Goal: Information Seeking & Learning: Find specific fact

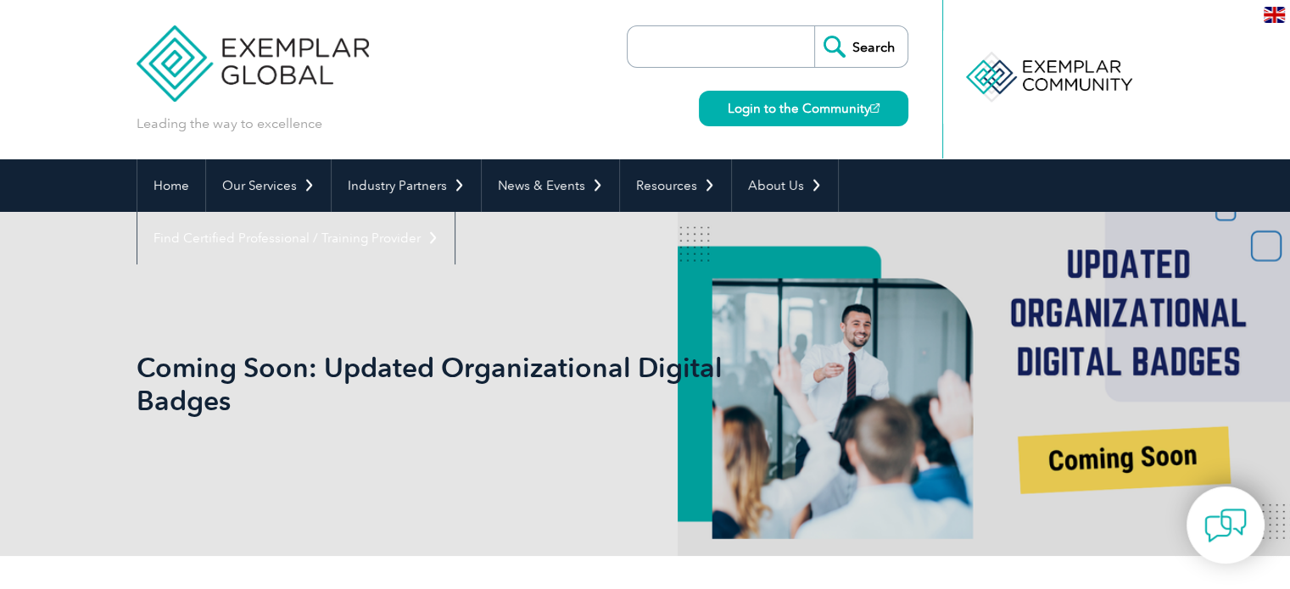
click at [1131, 436] on div "Coming Soon: Updated Organizational Digital Badges" at bounding box center [646, 384] width 1018 height 344
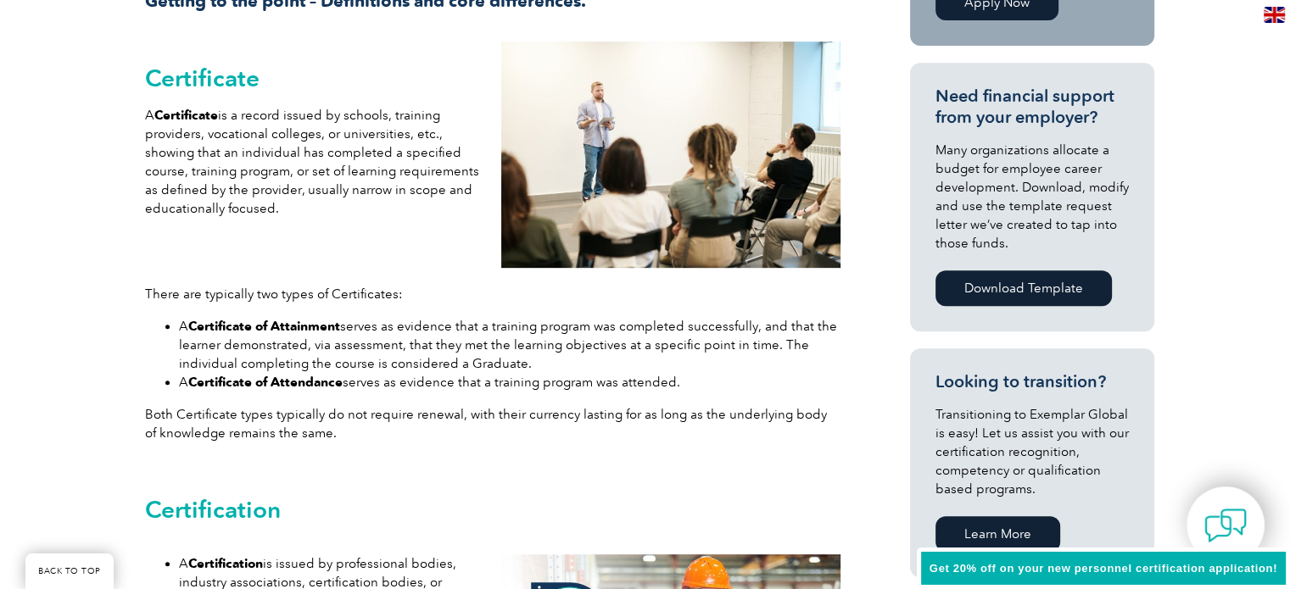
scroll to position [763, 0]
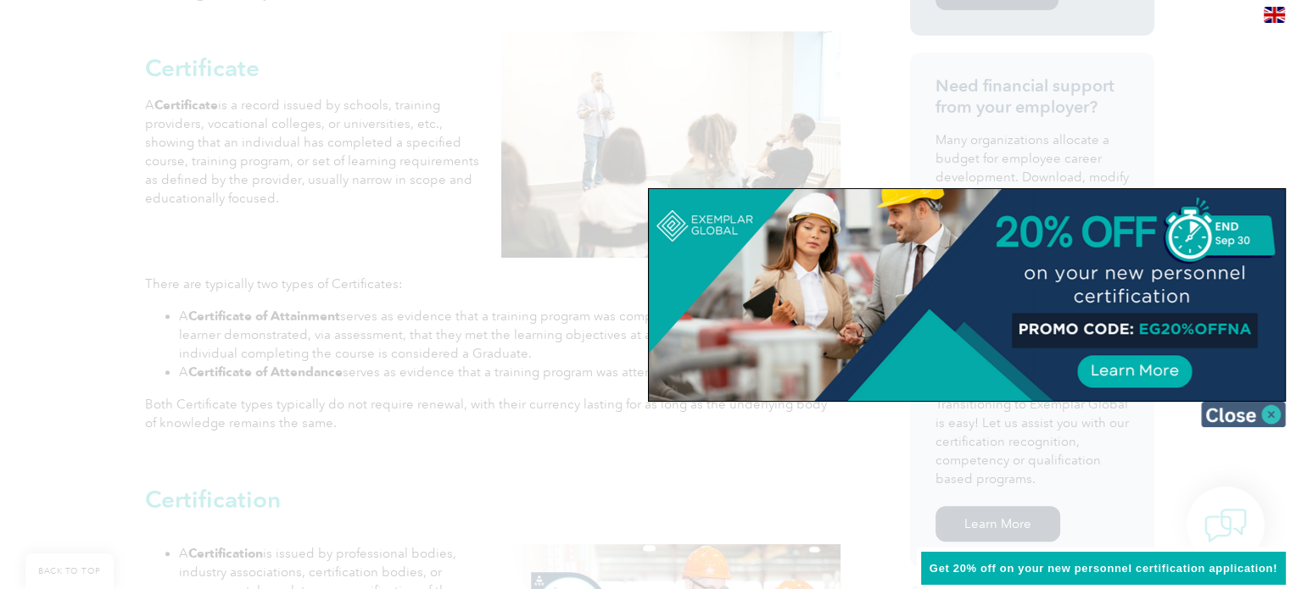
click at [1272, 413] on img at bounding box center [1243, 414] width 85 height 25
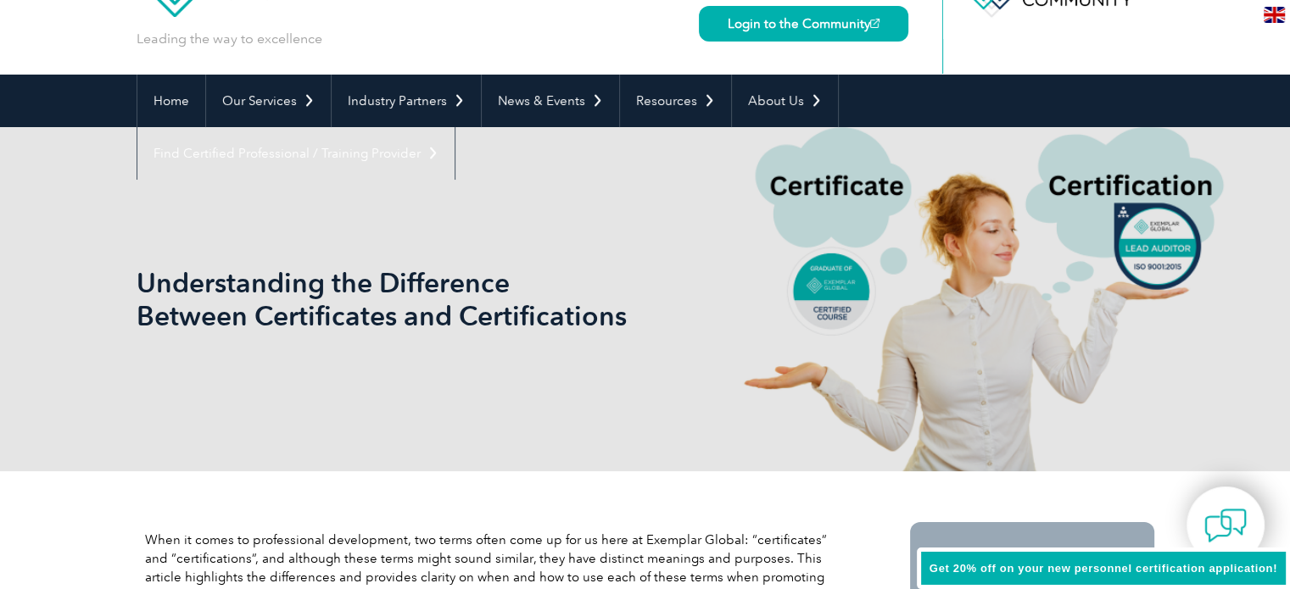
scroll to position [0, 0]
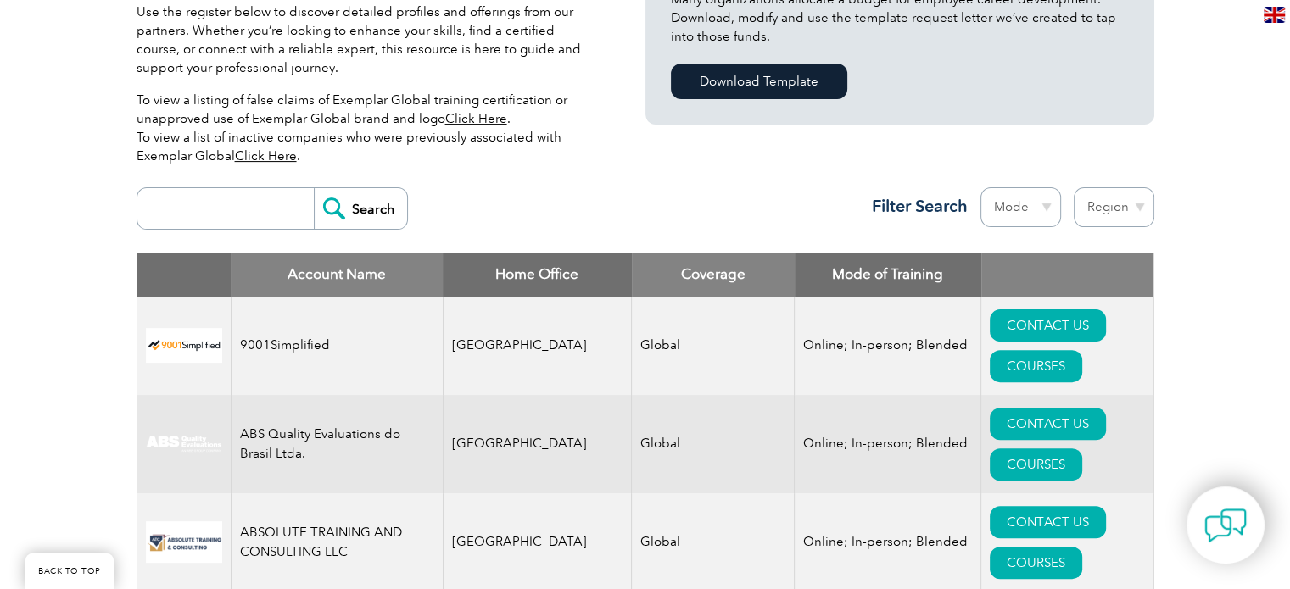
scroll to position [424, 0]
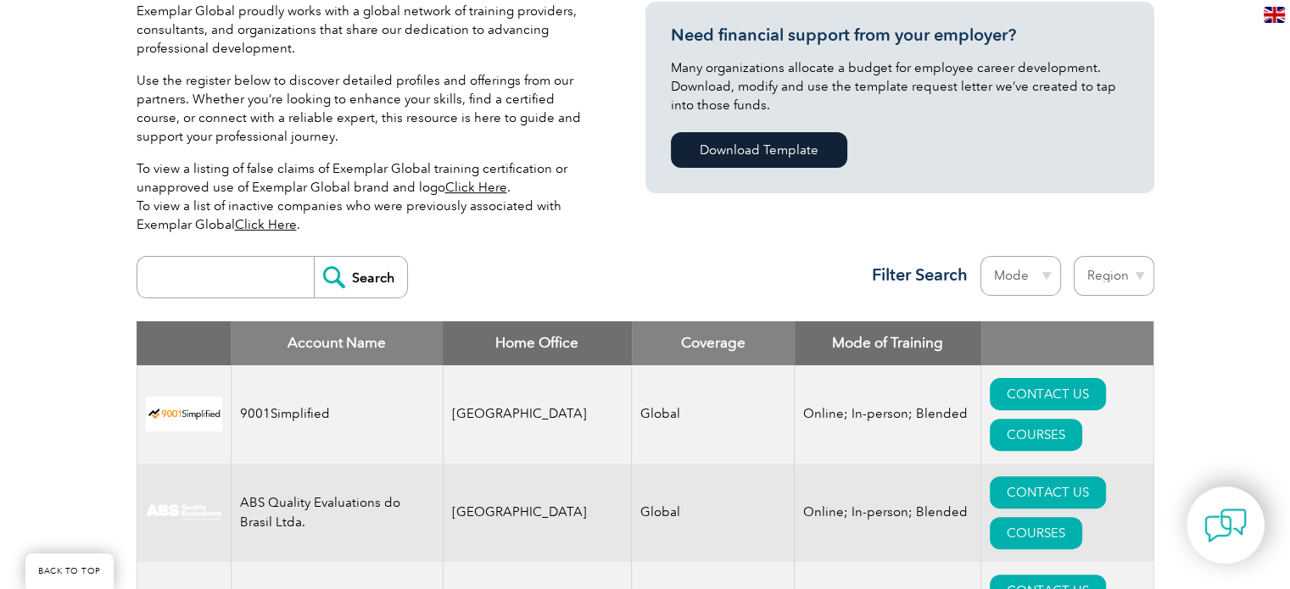
click at [227, 273] on input "search" at bounding box center [230, 277] width 168 height 41
type input "HSC Global"
click at [340, 280] on input "Search" at bounding box center [360, 277] width 93 height 41
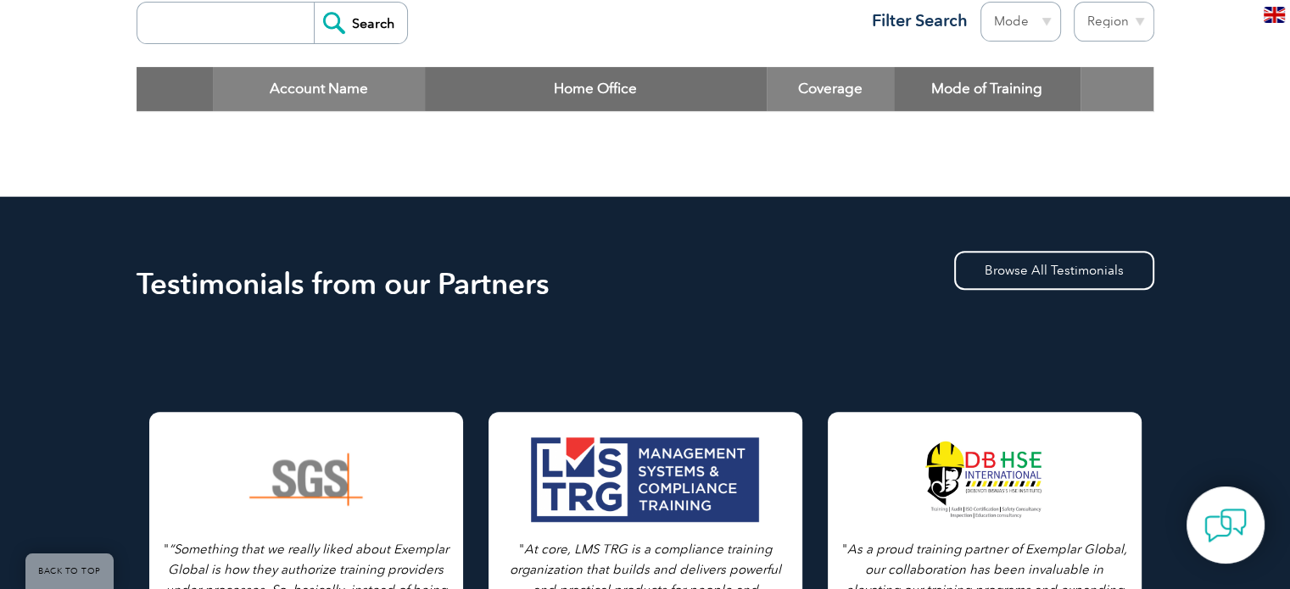
scroll to position [509, 0]
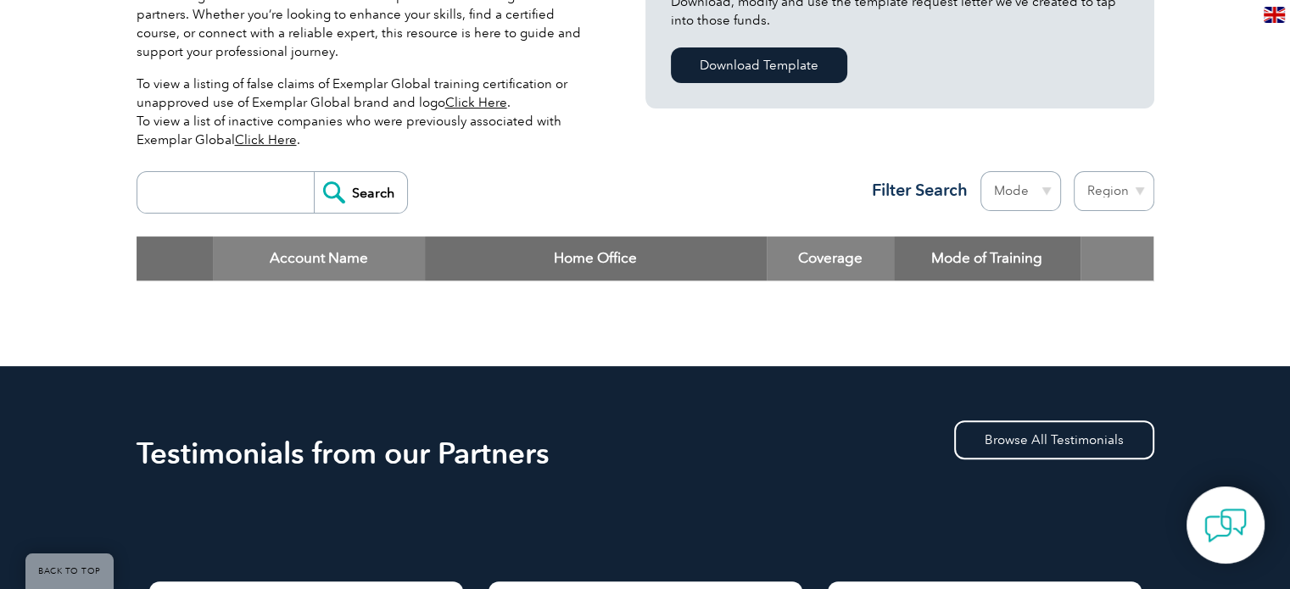
click at [275, 195] on input "search" at bounding box center [230, 192] width 168 height 41
type input "HSC"
click at [353, 192] on input "Search" at bounding box center [360, 192] width 93 height 41
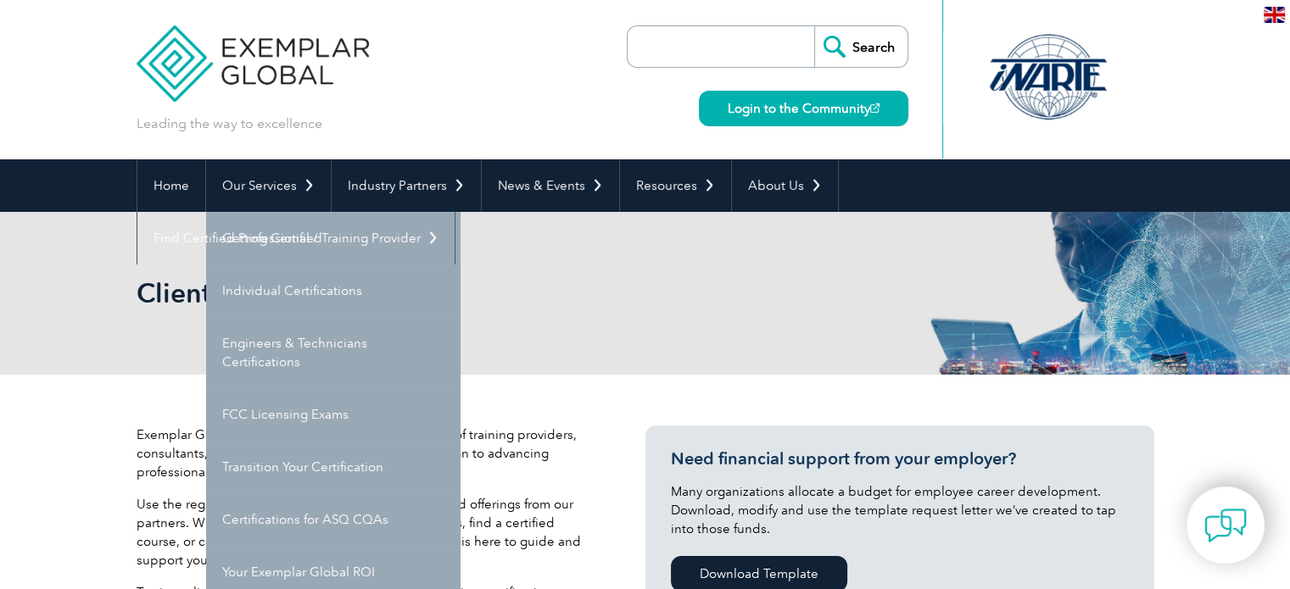
click at [514, 276] on div "Client Register" at bounding box center [646, 293] width 1018 height 163
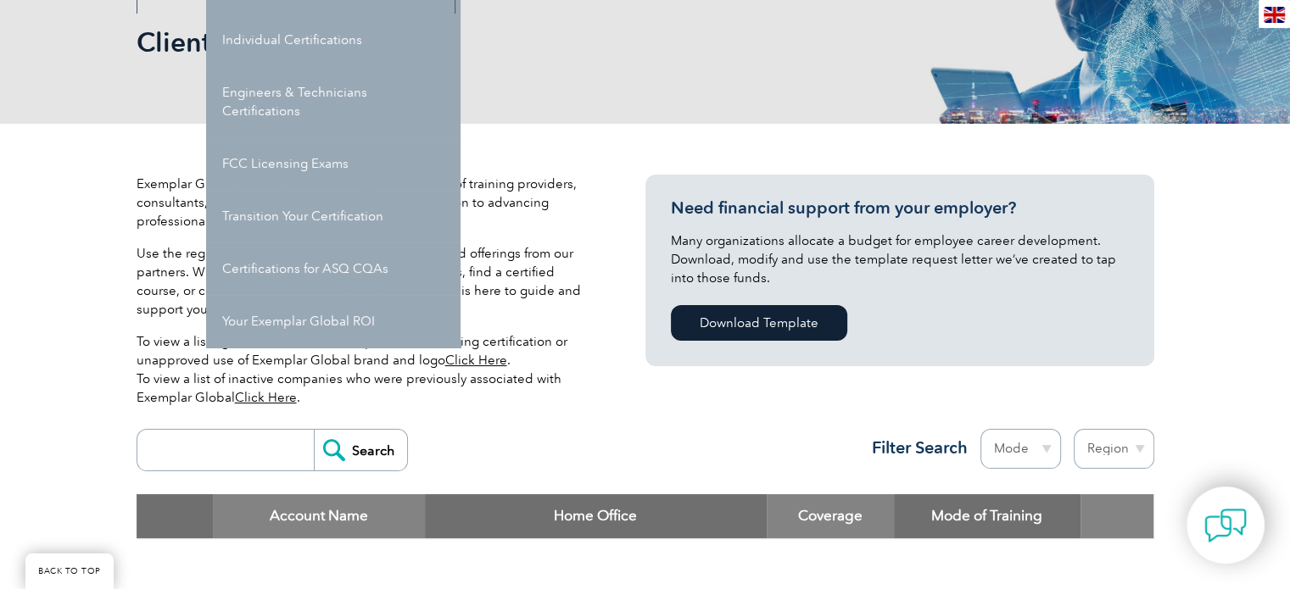
scroll to position [254, 0]
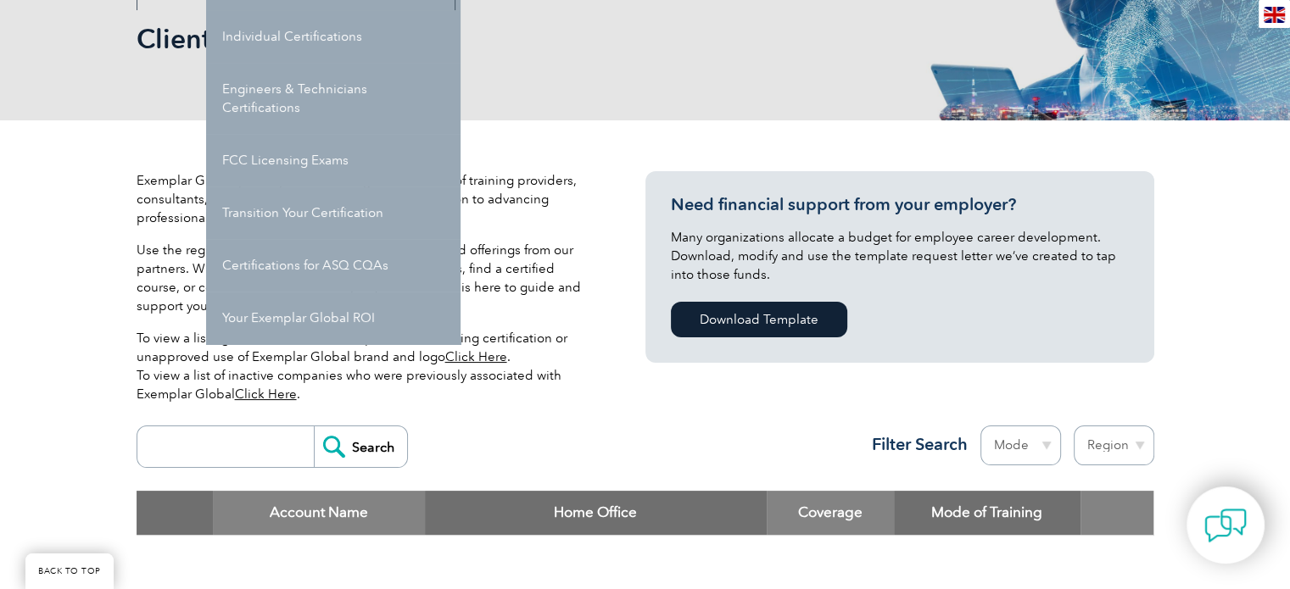
click at [514, 276] on p "Use the register below to discover detailed profiles and offerings from our par…" at bounding box center [366, 278] width 458 height 75
click at [254, 394] on link "Click Here" at bounding box center [266, 394] width 62 height 15
click at [529, 73] on div "Client Register" at bounding box center [646, 39] width 1018 height 163
click at [566, 421] on div "Search Region Australia Bahrain Bangladesh Brazil Canada Colombia Dominican Rep…" at bounding box center [646, 454] width 1018 height 74
click at [473, 356] on link "Click Here" at bounding box center [476, 356] width 62 height 15
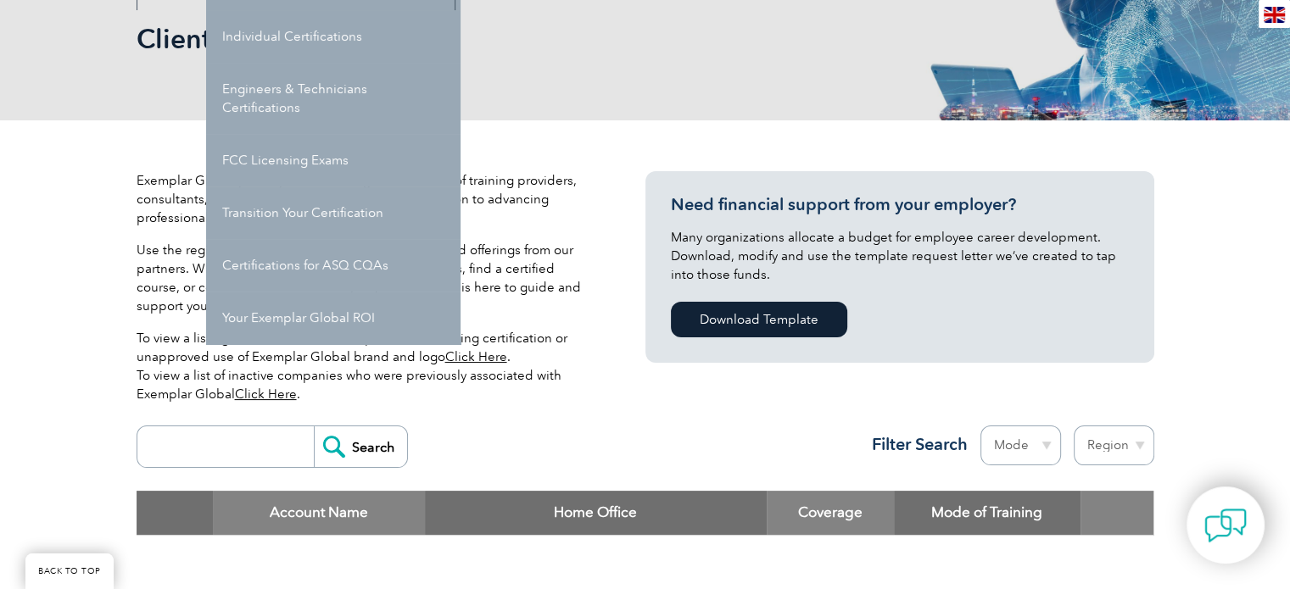
click at [533, 156] on div "Exemplar Global proudly works with a global network of training providers, cons…" at bounding box center [646, 370] width 1018 height 500
click at [529, 316] on div "Exemplar Global proudly works with a global network of training providers, cons…" at bounding box center [366, 294] width 458 height 246
click at [530, 316] on div "Exemplar Global proudly works with a global network of training providers, cons…" at bounding box center [366, 294] width 458 height 246
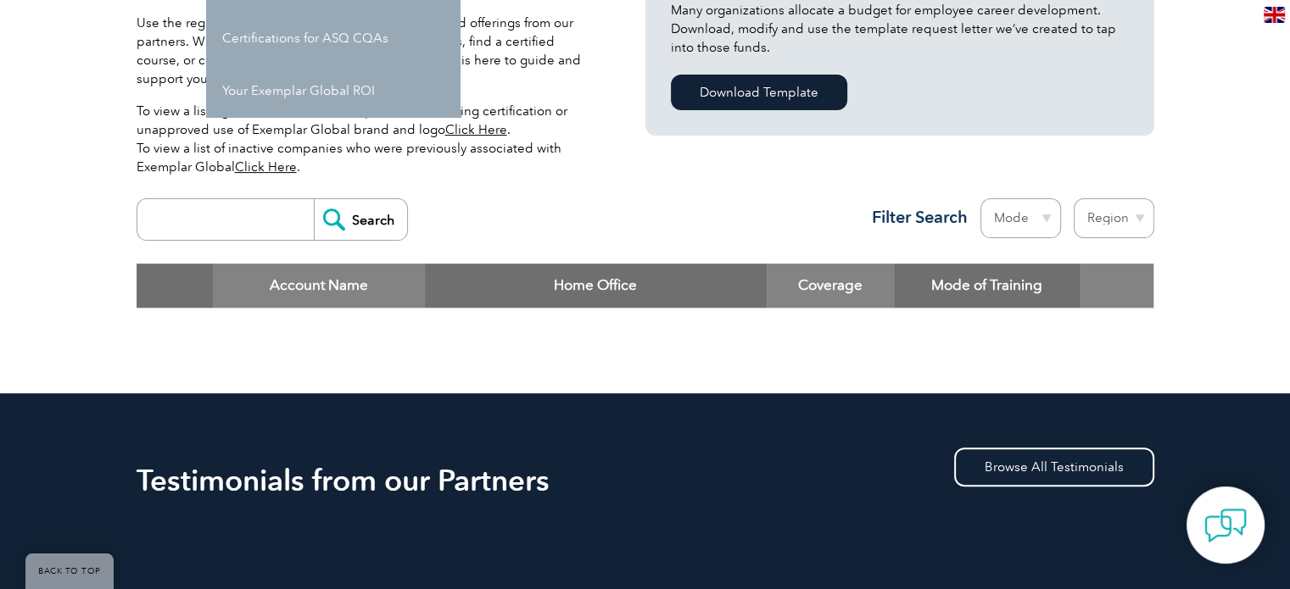
scroll to position [509, 0]
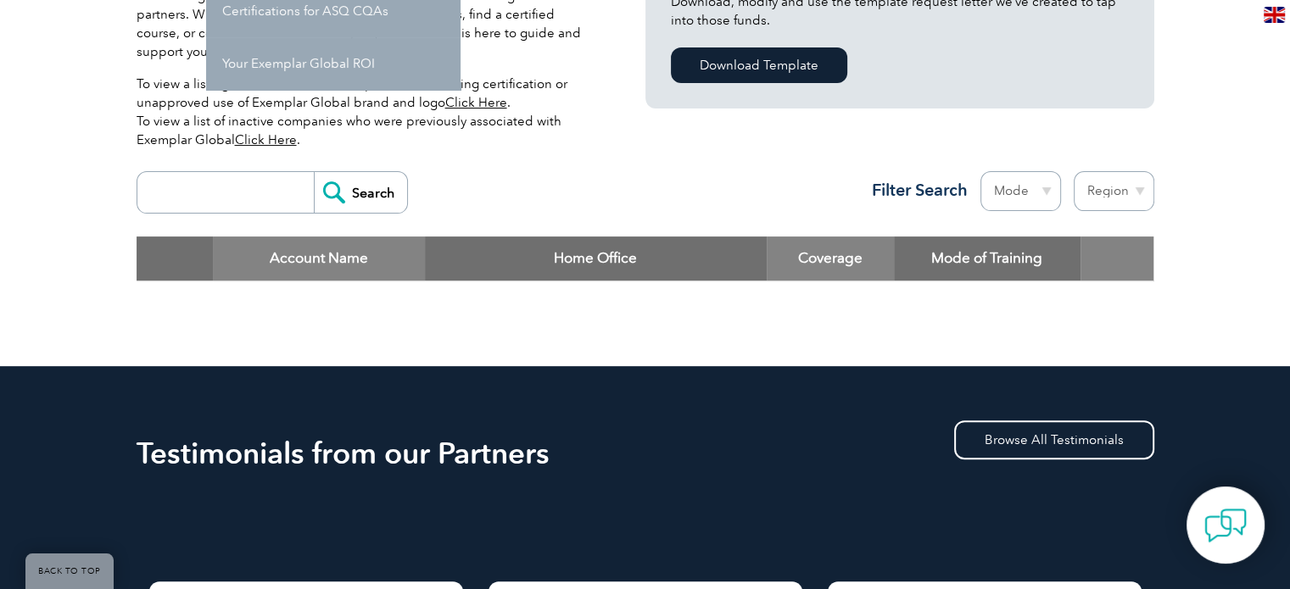
click at [512, 213] on div "Search Region Australia Bahrain Bangladesh Brazil Canada Colombia Dominican Rep…" at bounding box center [646, 200] width 1018 height 74
click at [352, 195] on input "Search" at bounding box center [360, 192] width 93 height 41
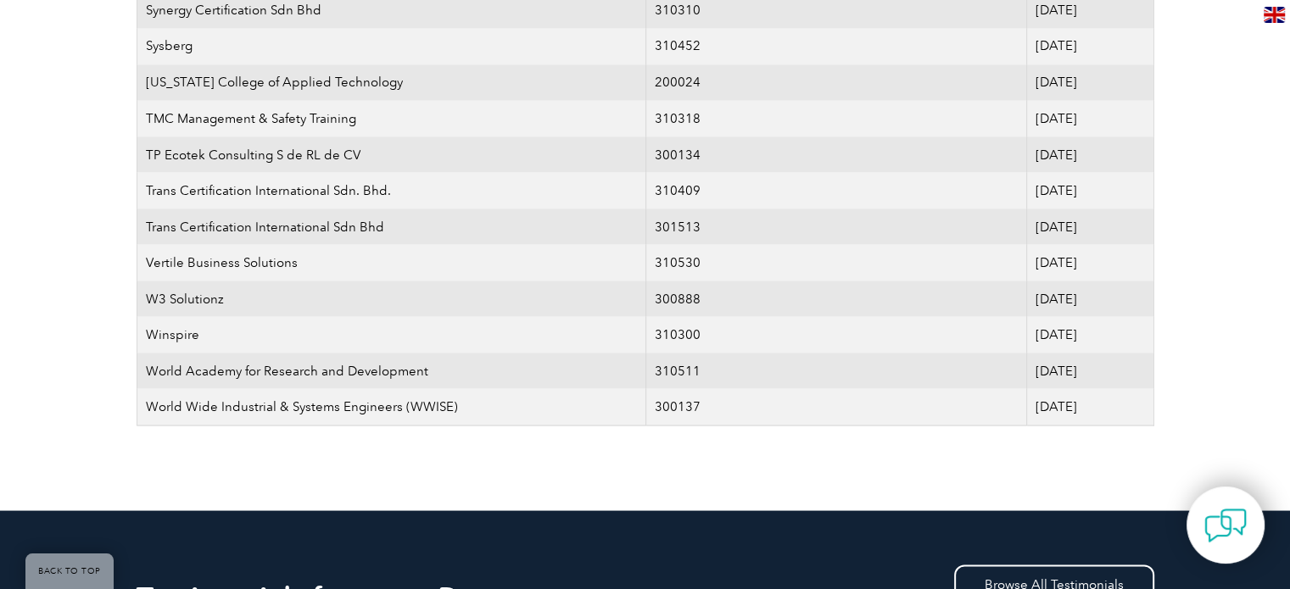
scroll to position [3205, 0]
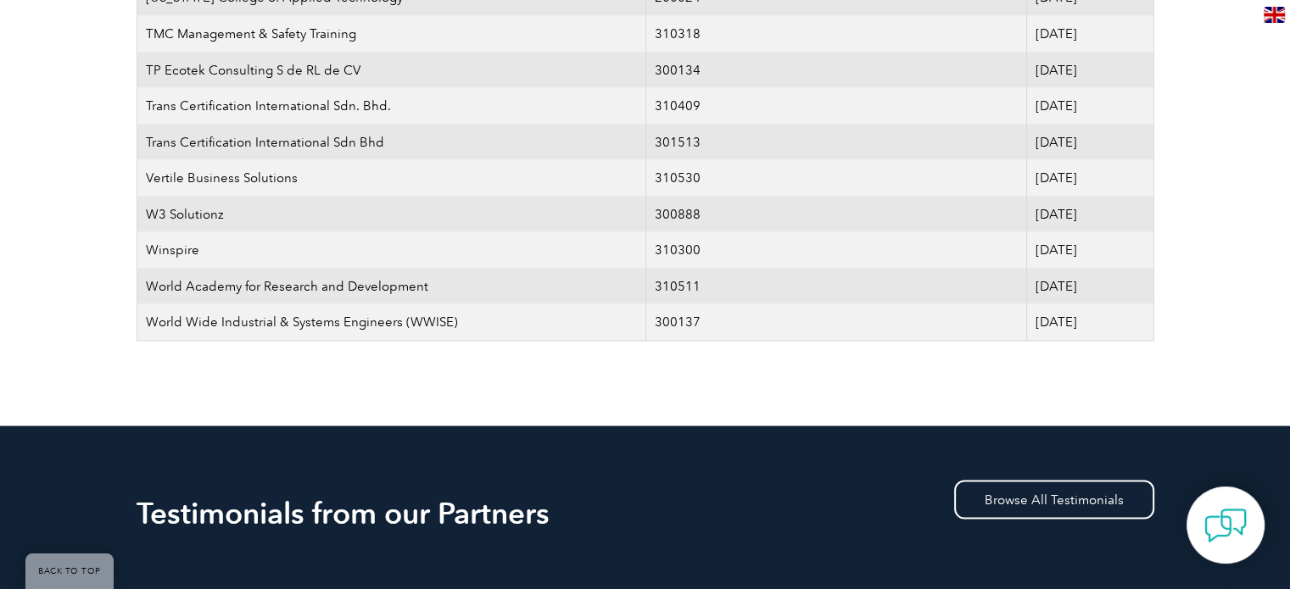
click at [874, 304] on td "300137" at bounding box center [835, 322] width 381 height 36
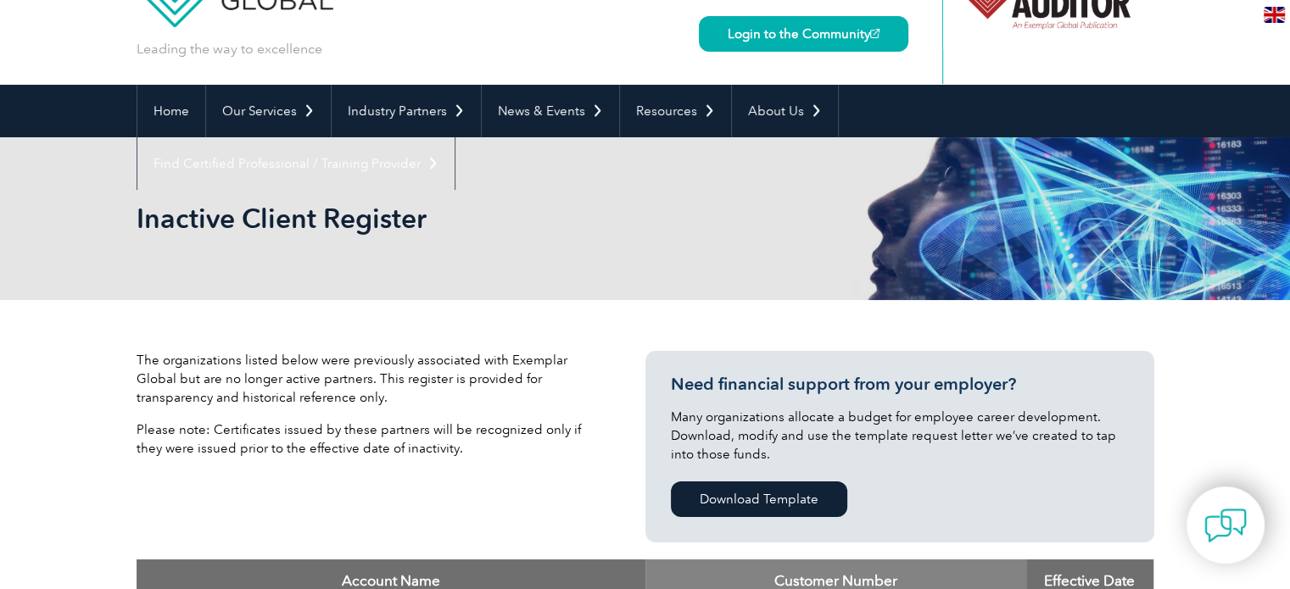
scroll to position [67, 0]
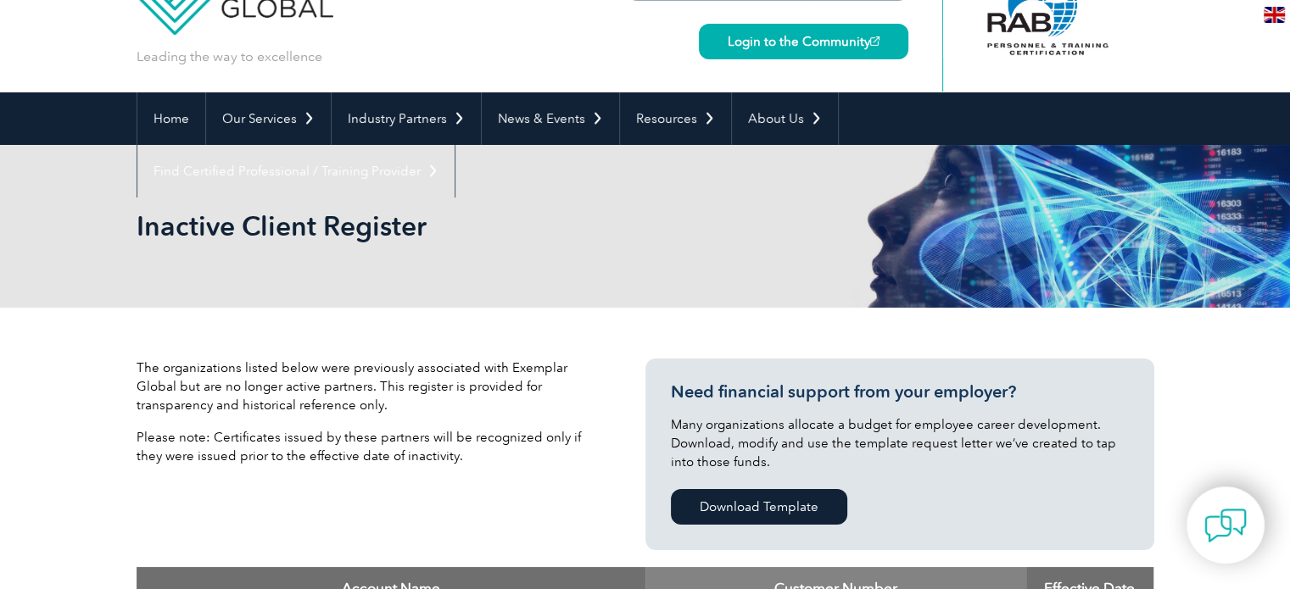
click at [523, 201] on div "Inactive Client Register" at bounding box center [646, 226] width 1018 height 163
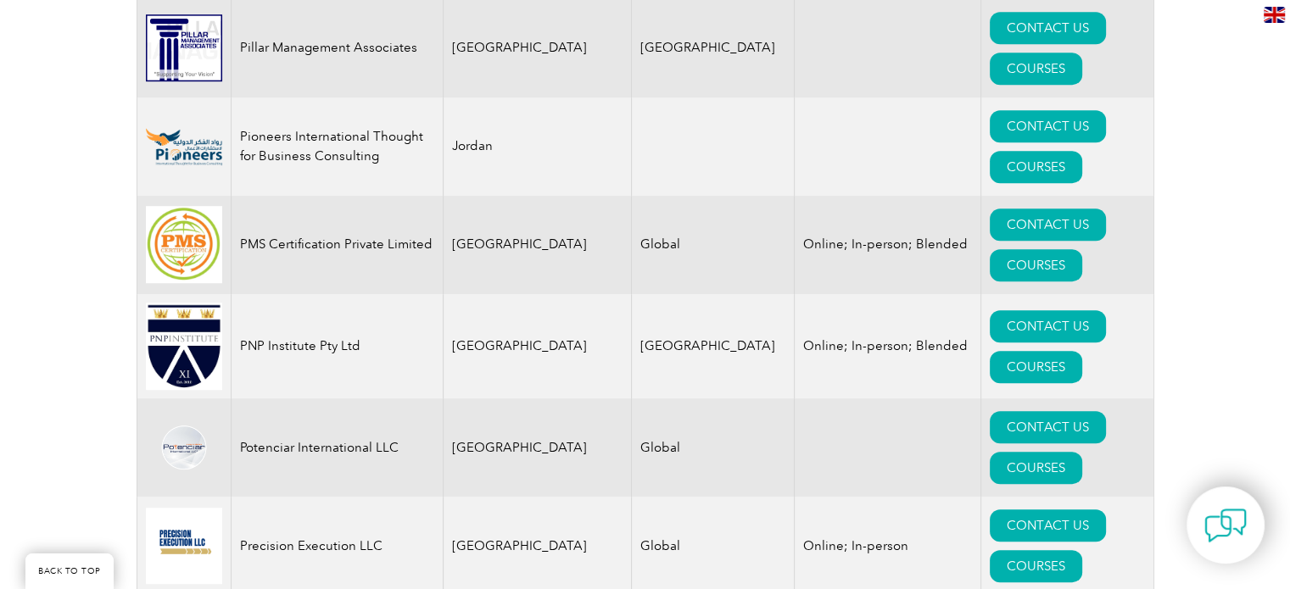
scroll to position [20413, 0]
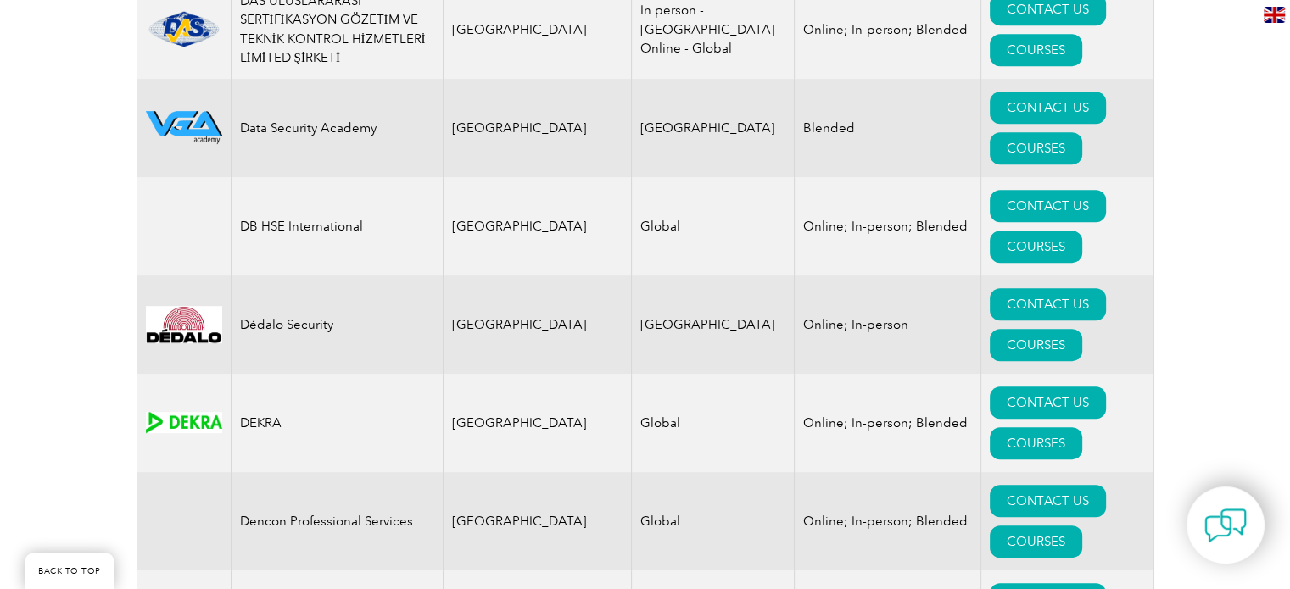
scroll to position [0, 0]
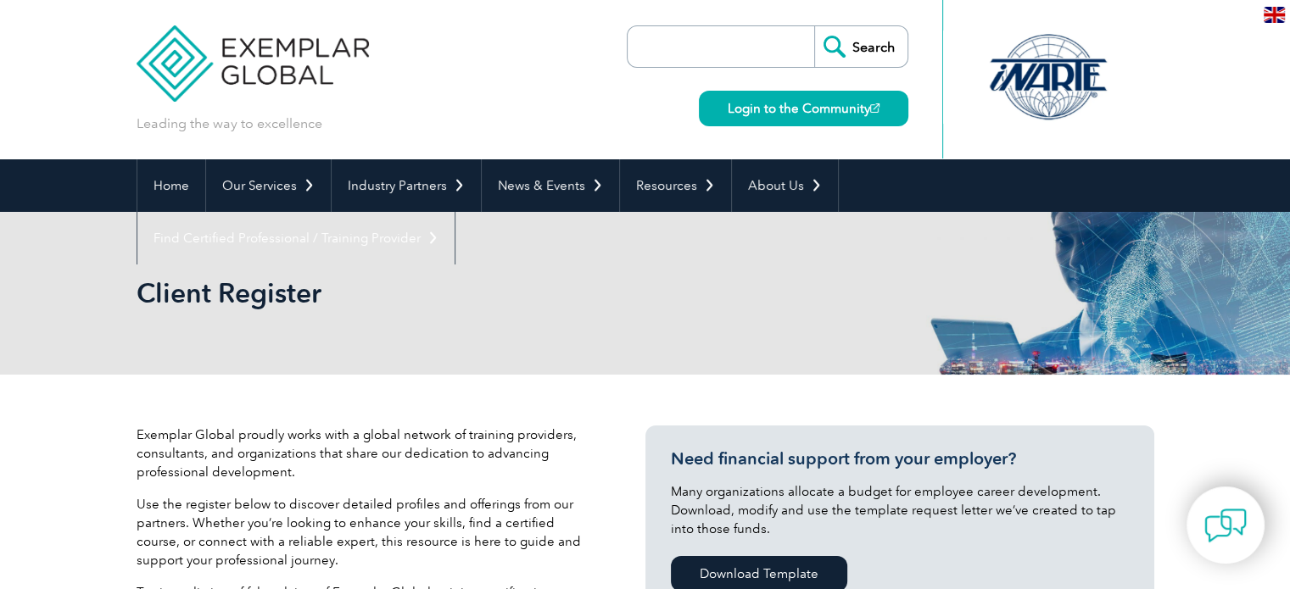
click at [529, 35] on div "Leading the way to excellence Search Login to the Community ▼" at bounding box center [646, 79] width 1018 height 159
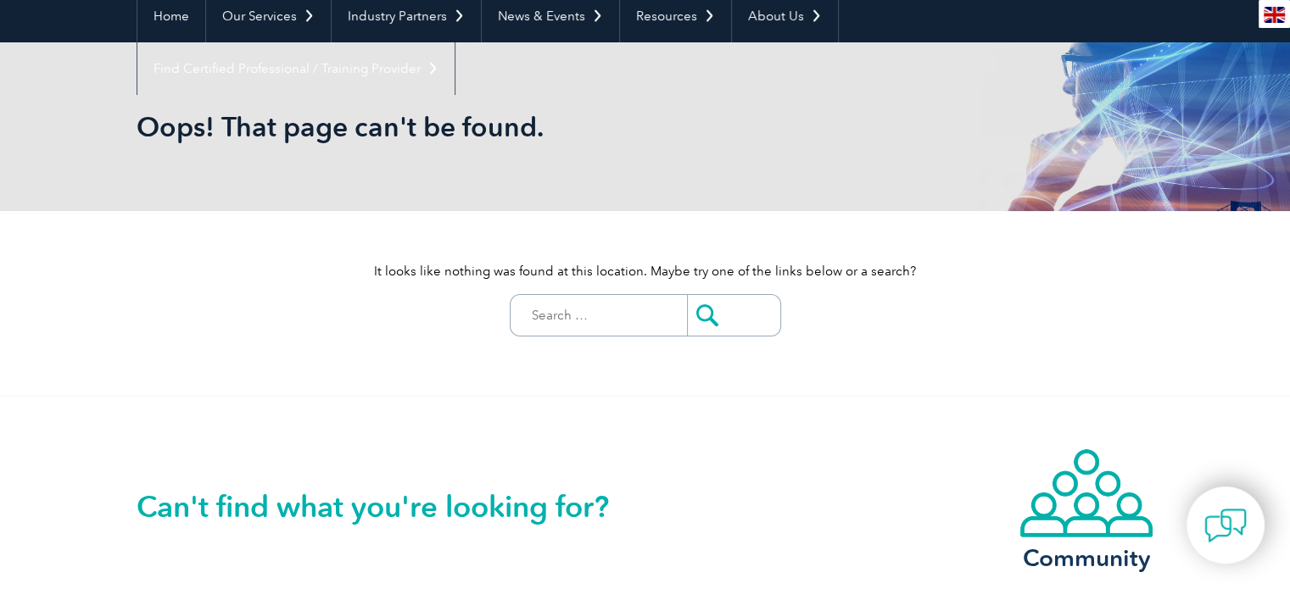
scroll to position [85, 0]
